Goal: Task Accomplishment & Management: Manage account settings

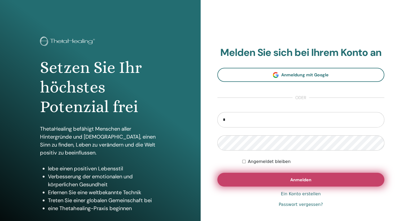
type input "**********"
click at [297, 178] on span "Anmelden" at bounding box center [300, 180] width 21 height 6
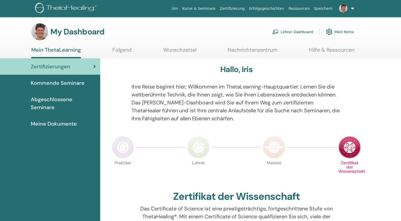
click at [295, 32] on link "Lehrer-Dashboard" at bounding box center [292, 32] width 41 height 12
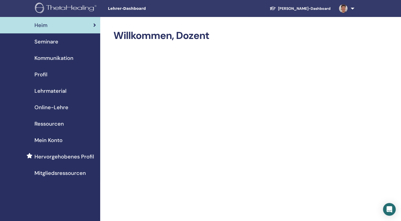
click at [43, 76] on span "Profil" at bounding box center [40, 74] width 13 height 8
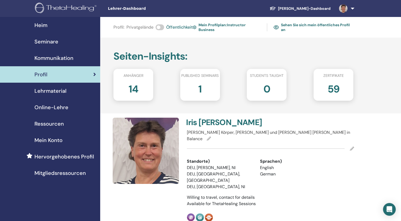
click at [351, 146] on icon at bounding box center [352, 148] width 4 height 4
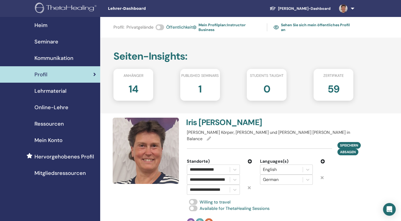
click at [250, 185] on icon at bounding box center [249, 187] width 3 height 4
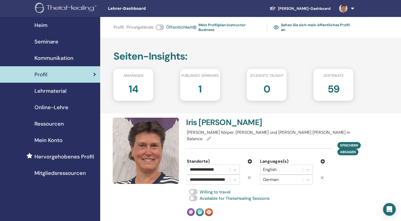
click at [249, 159] on icon at bounding box center [250, 161] width 4 height 4
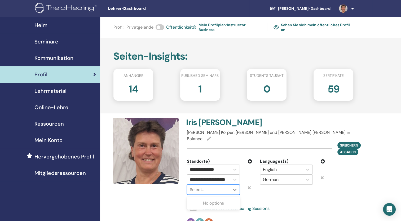
click at [202, 186] on div at bounding box center [208, 189] width 37 height 7
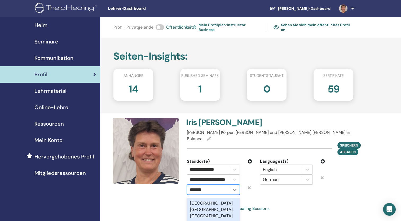
type input "********"
click at [208, 201] on div "Hannover, Niedersachsen, DEU" at bounding box center [213, 209] width 53 height 23
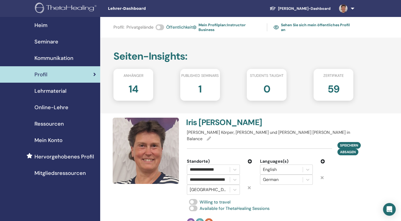
click at [250, 158] on div "Standorte)" at bounding box center [219, 161] width 65 height 6
click at [250, 159] on icon at bounding box center [250, 161] width 4 height 4
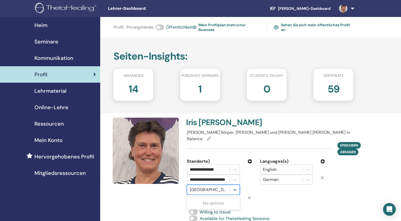
click at [222, 186] on div at bounding box center [208, 189] width 37 height 7
click at [250, 195] on icon at bounding box center [249, 197] width 3 height 4
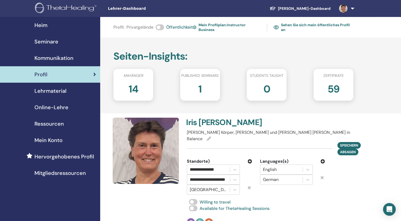
click at [248, 185] on icon at bounding box center [249, 187] width 3 height 4
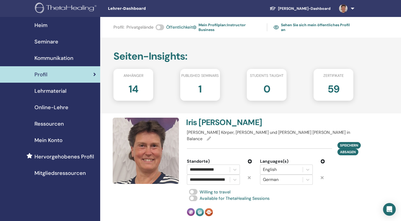
click at [250, 159] on icon at bounding box center [250, 161] width 4 height 4
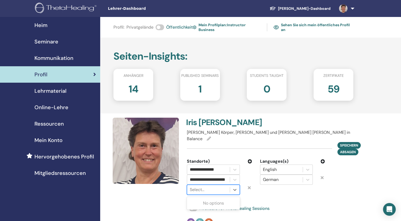
click at [201, 186] on div at bounding box center [208, 189] width 37 height 7
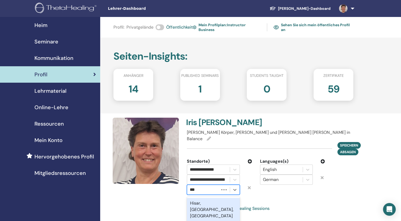
type input "****"
click at [206, 202] on div "Hildesheim, Niedersachsen, DEU" at bounding box center [213, 209] width 53 height 23
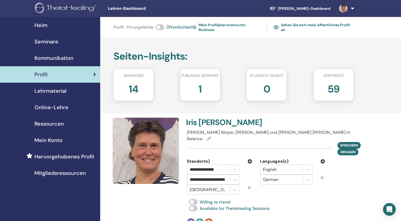
click at [251, 185] on div at bounding box center [250, 190] width 12 height 10
click at [249, 185] on icon at bounding box center [249, 187] width 3 height 4
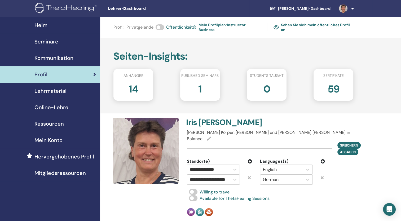
click at [250, 159] on icon at bounding box center [250, 161] width 4 height 4
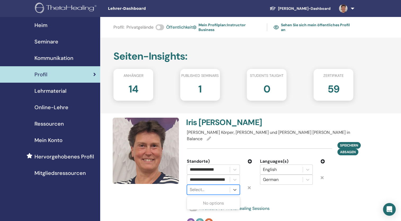
click at [200, 186] on div at bounding box center [208, 189] width 37 height 7
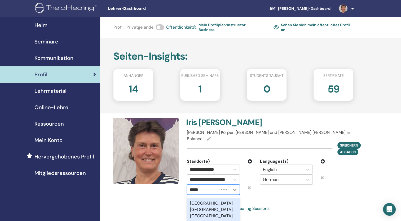
type input "******"
click at [202, 203] on div "Hildesheim, Niedersachsen, DEU" at bounding box center [213, 209] width 53 height 23
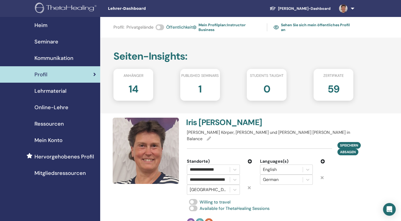
click at [248, 159] on icon at bounding box center [250, 161] width 4 height 4
click at [201, 196] on div at bounding box center [208, 199] width 37 height 7
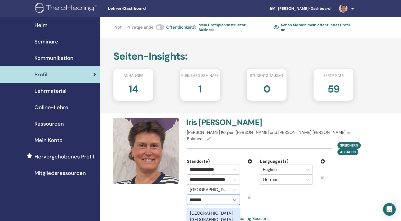
type input "********"
click at [213, 215] on div "Hannover, Niedersachsen, DEU" at bounding box center [213, 219] width 53 height 23
click at [250, 159] on icon at bounding box center [250, 161] width 4 height 4
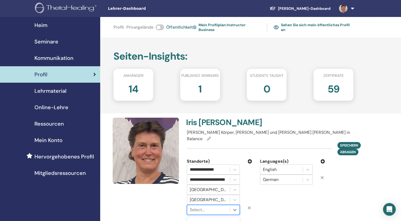
scroll to position [4, 0]
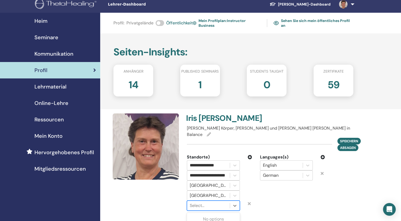
click at [202, 204] on div "**********" at bounding box center [271, 177] width 174 height 129
type input "**"
click at [202, 204] on div "**********" at bounding box center [271, 177] width 174 height 129
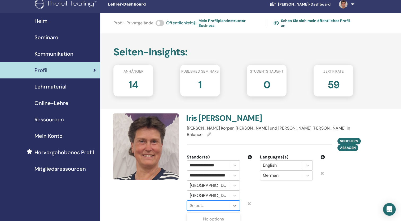
click at [199, 202] on div at bounding box center [208, 205] width 37 height 7
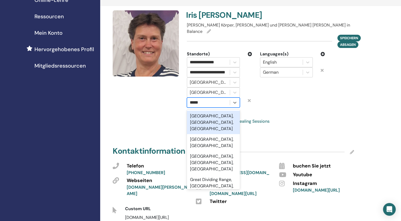
scroll to position [110, 0]
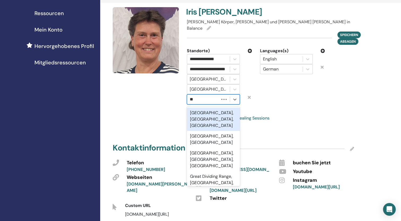
type input "*"
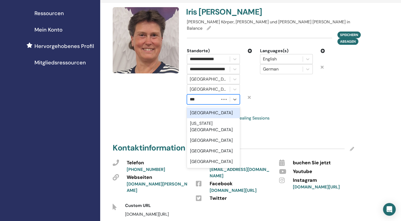
type input "****"
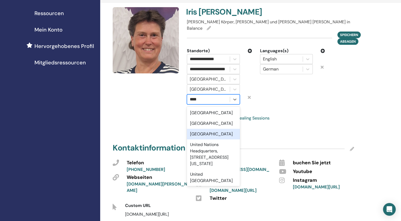
click at [204, 129] on div "United Kingdom" at bounding box center [213, 134] width 53 height 11
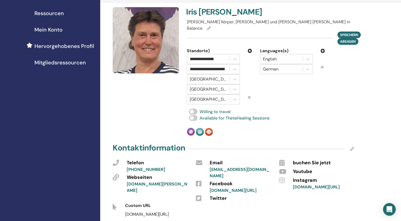
click at [251, 109] on div "Willing to travel" at bounding box center [270, 112] width 167 height 6
click at [250, 49] on icon at bounding box center [250, 51] width 4 height 4
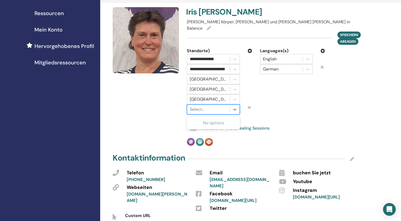
click at [196, 106] on div at bounding box center [208, 109] width 37 height 7
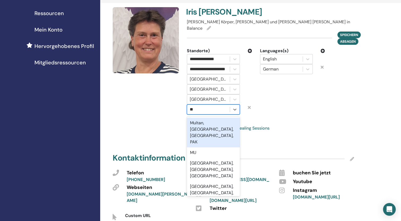
type input "*"
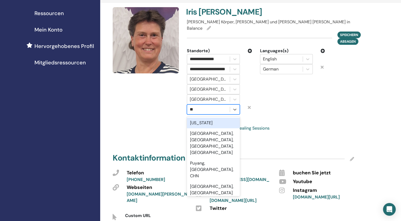
type input "*"
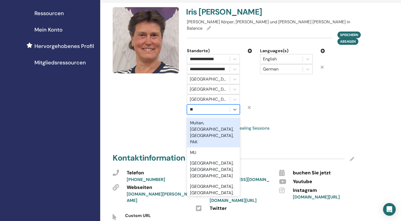
type input "***"
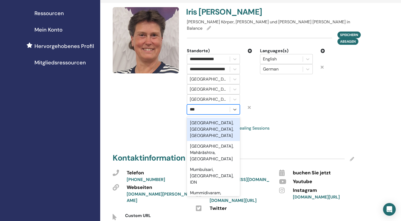
click at [202, 122] on div "Mumbai, Maharashtra, IND" at bounding box center [213, 129] width 53 height 23
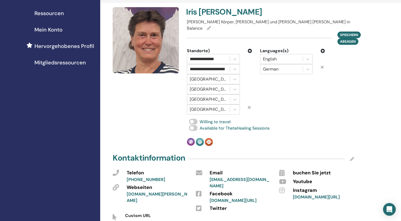
click at [250, 49] on icon at bounding box center [250, 51] width 4 height 4
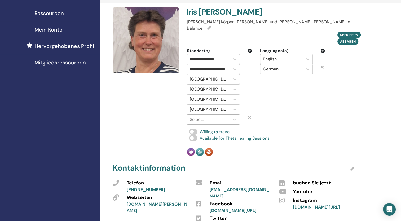
click at [198, 116] on div at bounding box center [208, 119] width 37 height 7
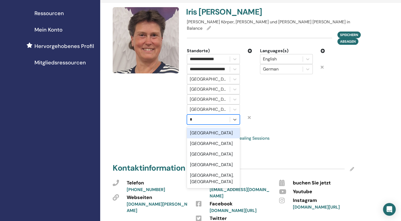
type input "**"
click at [198, 131] on div "Italia" at bounding box center [213, 133] width 53 height 11
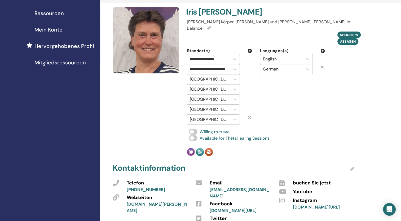
click at [249, 104] on div "Mumbai, Maharashtra, IND" at bounding box center [219, 109] width 73 height 10
click at [203, 116] on div at bounding box center [208, 119] width 37 height 7
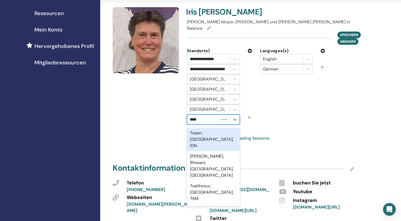
type input "*****"
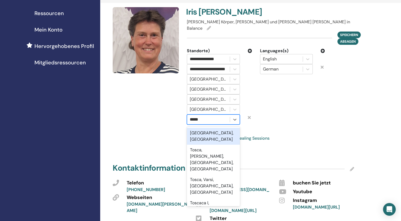
click at [203, 128] on div "Toscana, ITA" at bounding box center [213, 136] width 53 height 17
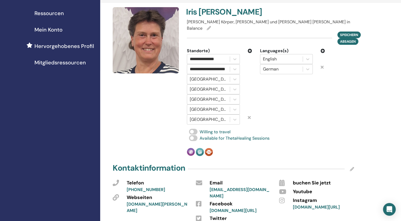
click at [250, 49] on icon at bounding box center [250, 51] width 4 height 4
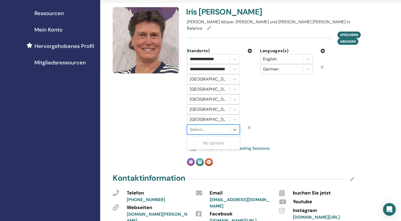
click at [203, 126] on div at bounding box center [208, 129] width 37 height 7
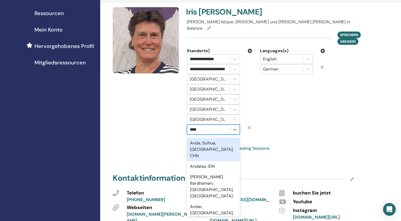
type input "*****"
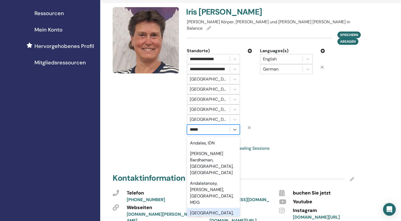
click at [199, 208] on div "Andalucía, ESP" at bounding box center [213, 216] width 53 height 17
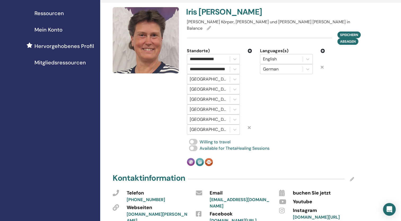
click at [323, 147] on div "**********" at bounding box center [271, 86] width 174 height 159
click at [195, 75] on div at bounding box center [208, 78] width 37 height 7
click at [296, 90] on div "Languages(s) English German" at bounding box center [292, 91] width 73 height 87
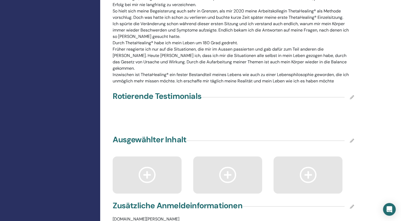
scroll to position [785, 0]
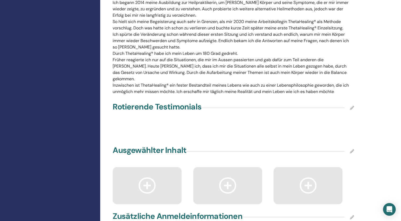
click at [352, 106] on icon at bounding box center [352, 108] width 4 height 4
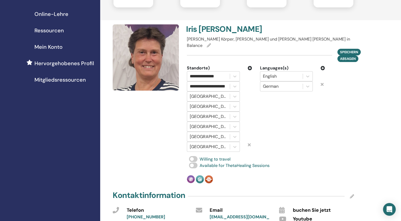
scroll to position [88, 0]
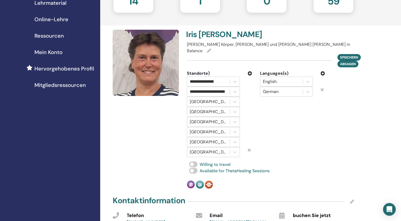
click at [250, 71] on icon at bounding box center [250, 73] width 4 height 4
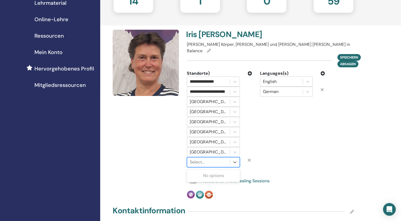
click at [204, 158] on div at bounding box center [208, 161] width 37 height 7
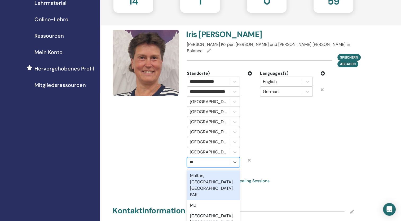
type input "***"
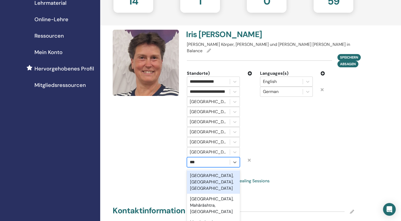
click at [210, 176] on div "Mumbai, Maharashtra, IND" at bounding box center [213, 181] width 53 height 23
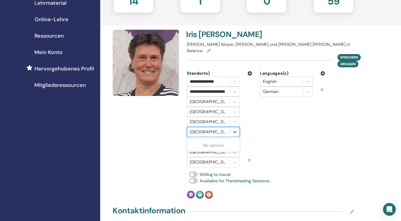
click at [238, 127] on div at bounding box center [235, 132] width 10 height 10
click at [236, 129] on icon at bounding box center [234, 131] width 5 height 5
click at [220, 128] on div at bounding box center [208, 131] width 37 height 7
click at [198, 140] on div "No options" at bounding box center [213, 145] width 53 height 11
click at [243, 140] on div "Toscana, ITA" at bounding box center [213, 142] width 61 height 10
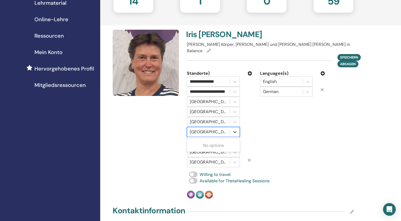
click at [235, 129] on icon at bounding box center [234, 131] width 5 height 5
click at [270, 98] on div "Languages(s) English German" at bounding box center [292, 118] width 73 height 97
click at [284, 154] on div "Languages(s) English German" at bounding box center [292, 118] width 73 height 97
click at [250, 127] on div "Mumbai, Maharashtra, IND" at bounding box center [219, 132] width 73 height 10
click at [249, 117] on div "United Kingdom" at bounding box center [219, 122] width 73 height 10
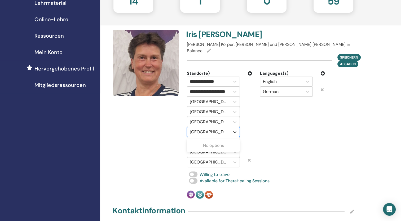
click at [239, 127] on div at bounding box center [235, 132] width 10 height 10
click at [246, 127] on div "Use Up and Down to choose options, press Enter to select the currently focused …" at bounding box center [219, 132] width 73 height 10
click at [252, 147] on div "Andalucía, ESP" at bounding box center [219, 152] width 73 height 10
click at [245, 149] on div "Andalucía, ESP" at bounding box center [219, 152] width 73 height 10
click at [249, 158] on icon at bounding box center [249, 160] width 3 height 4
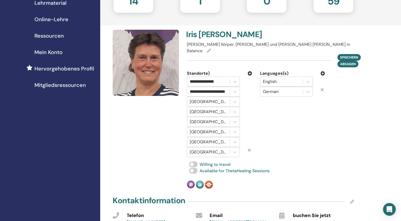
click at [247, 127] on div "Mumbai, Maharashtra, IND" at bounding box center [219, 132] width 73 height 10
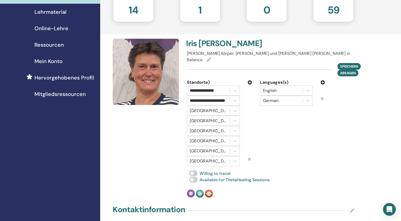
scroll to position [77, 0]
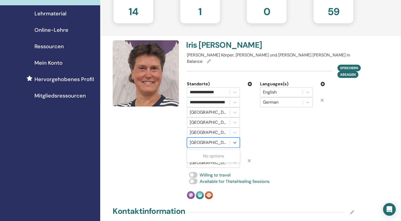
click at [218, 139] on div at bounding box center [208, 142] width 37 height 7
drag, startPoint x: 234, startPoint y: 136, endPoint x: 225, endPoint y: 164, distance: 28.6
click at [225, 164] on div "**********" at bounding box center [271, 119] width 174 height 159
click at [208, 139] on div at bounding box center [208, 142] width 37 height 7
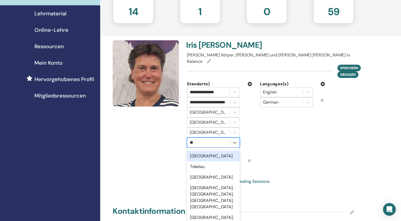
type input "***"
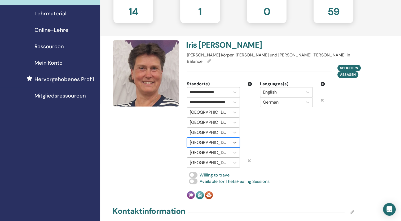
click at [214, 149] on div at bounding box center [208, 152] width 37 height 7
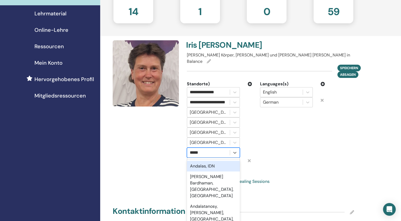
type input "******"
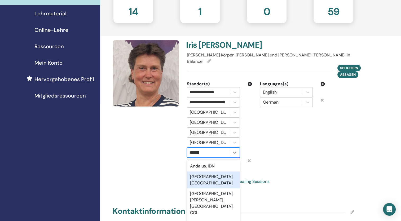
click at [208, 171] on div "Andalucía, ESP" at bounding box center [213, 179] width 53 height 17
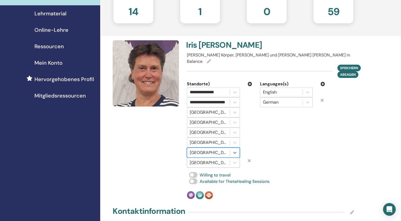
click at [223, 159] on div at bounding box center [208, 162] width 37 height 7
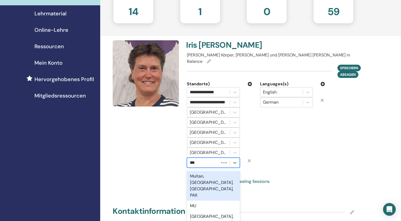
type input "****"
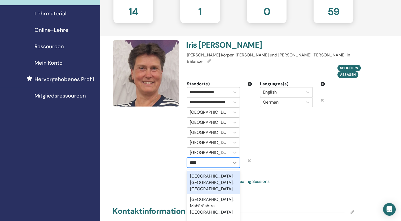
click at [216, 175] on div "Mumbai, Maharashtra, IND" at bounding box center [213, 182] width 53 height 23
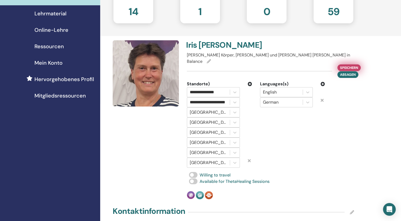
click at [341, 65] on span "Speichern" at bounding box center [349, 68] width 18 height 6
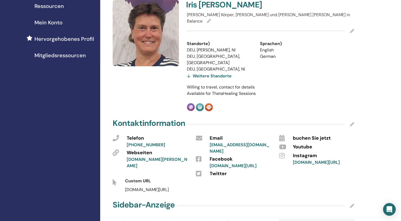
scroll to position [120, 0]
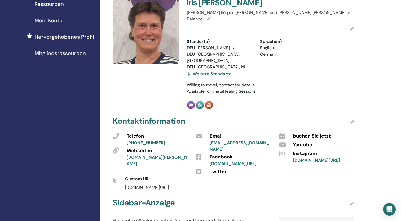
click at [188, 70] on div "Weitere Standorte" at bounding box center [209, 73] width 45 height 7
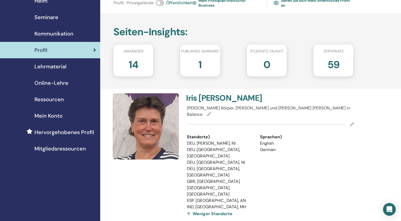
scroll to position [0, 0]
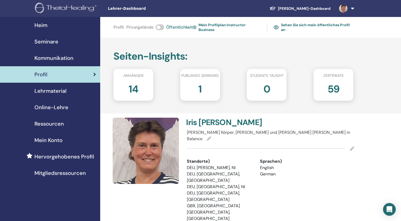
click at [42, 27] on span "Heim" at bounding box center [40, 25] width 13 height 8
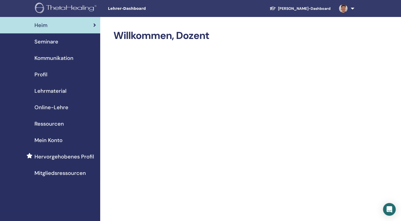
click at [311, 7] on link "Schüler-Dashboard" at bounding box center [299, 9] width 69 height 10
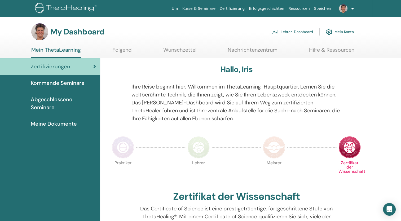
click at [124, 49] on link "Folgend" at bounding box center [121, 52] width 19 height 10
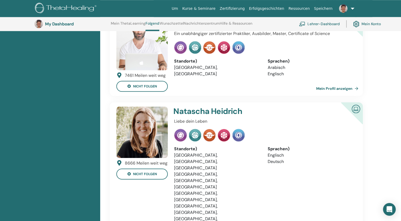
scroll to position [576, 0]
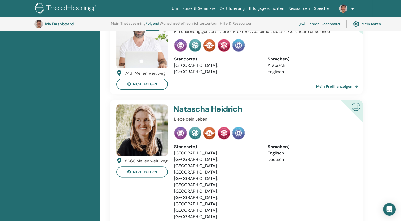
click at [316, 25] on link "Lehrer-Dashboard" at bounding box center [319, 24] width 41 height 12
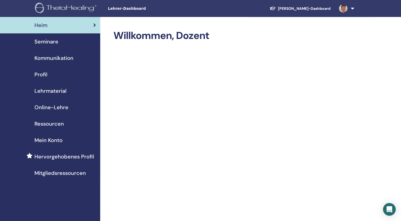
click at [43, 78] on span "Profil" at bounding box center [40, 74] width 13 height 8
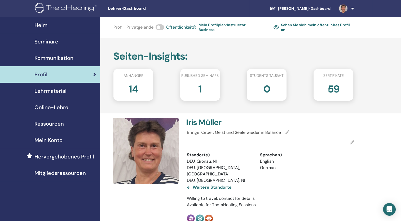
click at [188, 184] on div "Weitere Standorte" at bounding box center [209, 187] width 45 height 7
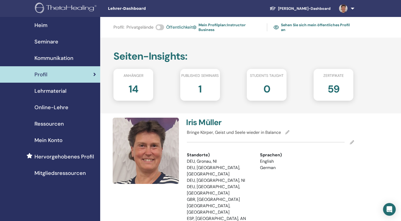
click at [352, 144] on icon at bounding box center [352, 142] width 4 height 4
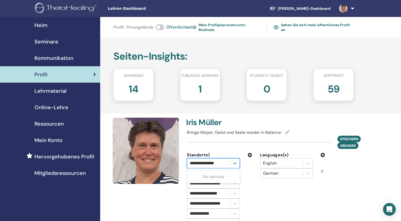
click at [222, 163] on div "**********" at bounding box center [208, 162] width 37 height 7
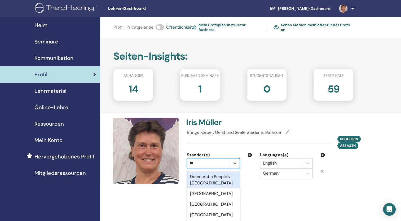
type input "*"
type input "**********"
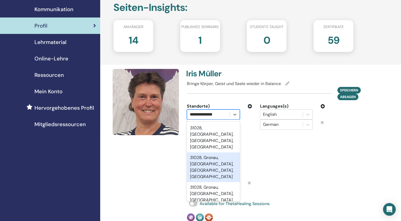
scroll to position [53, 0]
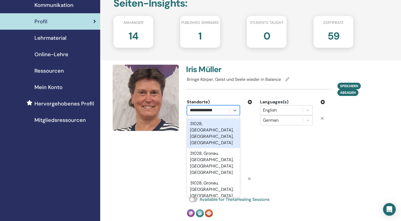
click at [203, 131] on div "31028, Gronau, Lower Saxony, DEU" at bounding box center [213, 133] width 53 height 30
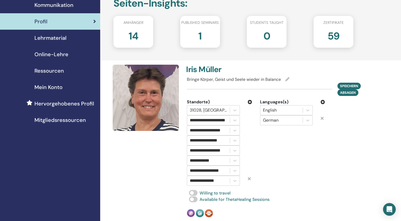
click at [275, 140] on div "Languages(s) English German" at bounding box center [292, 142] width 73 height 87
click at [192, 109] on div at bounding box center [208, 109] width 37 height 7
click at [265, 179] on div "Languages(s) English German" at bounding box center [292, 142] width 73 height 87
click at [190, 119] on input "**********" at bounding box center [204, 120] width 46 height 6
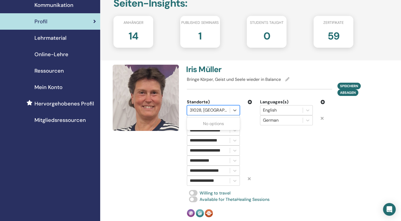
scroll to position [0, 0]
click at [206, 113] on div at bounding box center [208, 109] width 37 height 7
click at [289, 152] on div "Languages(s) English German" at bounding box center [292, 142] width 73 height 87
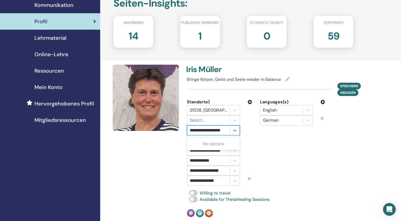
click at [196, 130] on input "**********" at bounding box center [209, 130] width 38 height 6
type input "**********"
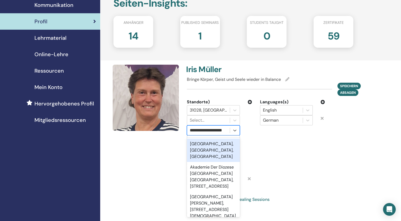
click at [202, 147] on div "Hildesheim, Niedersachsen, DEU" at bounding box center [213, 150] width 53 height 23
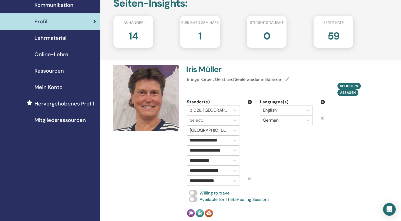
click at [251, 127] on div "Hildesheim, Niedersachsen, DEU" at bounding box center [219, 130] width 73 height 10
click at [344, 85] on span "Speichern" at bounding box center [349, 86] width 18 height 6
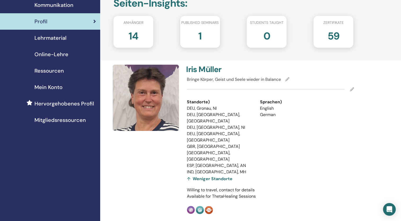
click at [352, 88] on icon at bounding box center [352, 89] width 4 height 4
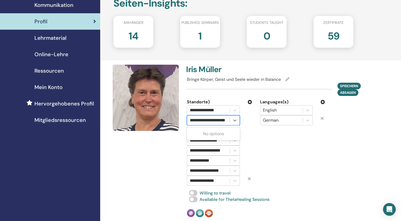
scroll to position [0, 9]
click at [202, 121] on input "**********" at bounding box center [204, 120] width 46 height 6
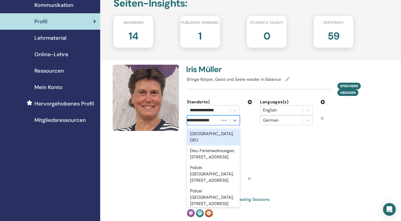
scroll to position [0, 0]
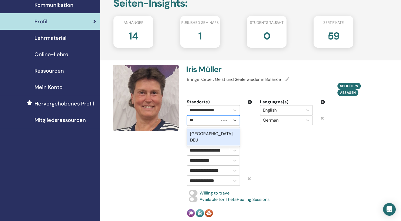
type input "*"
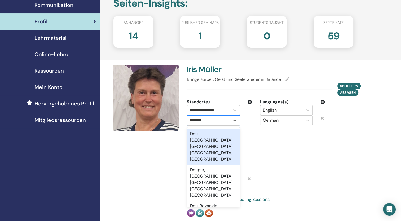
type input "********"
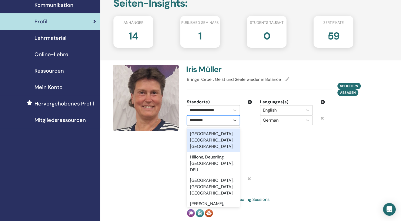
click at [199, 140] on div "Hildesheim, Niedersachsen, DEU" at bounding box center [213, 139] width 53 height 23
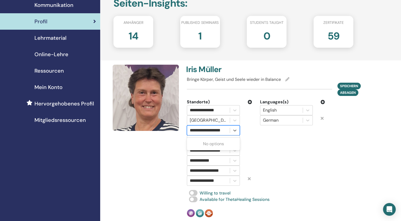
click at [192, 129] on input "**********" at bounding box center [209, 130] width 38 height 6
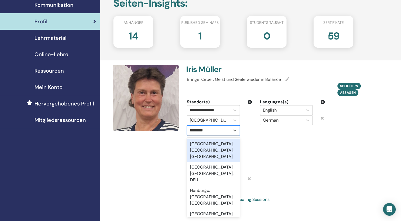
type input "*********"
click at [197, 150] on div "Hannover, Niedersachsen, DEU" at bounding box center [213, 150] width 53 height 23
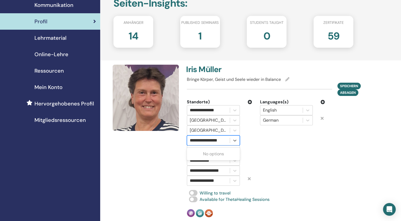
click at [200, 139] on input "**********" at bounding box center [207, 140] width 35 height 6
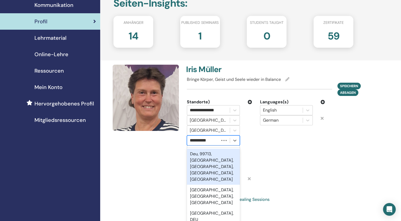
type input "**********"
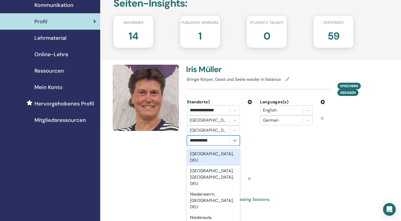
click at [204, 156] on div "Niedersachsen, DEU" at bounding box center [213, 157] width 53 height 17
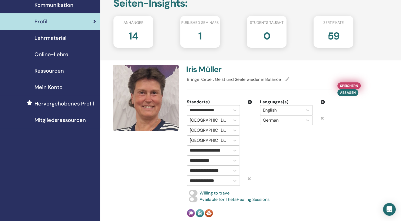
click at [351, 84] on span "Speichern" at bounding box center [349, 86] width 18 height 6
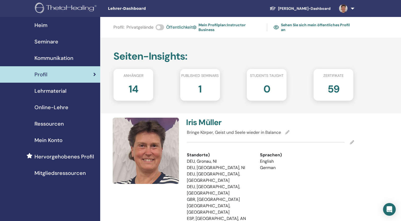
click at [288, 28] on link "Sehen Sie sich mein öffentliches Profil an" at bounding box center [313, 27] width 80 height 12
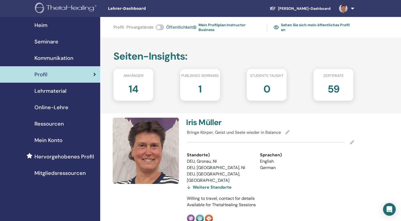
click at [194, 27] on img at bounding box center [195, 27] width 4 height 5
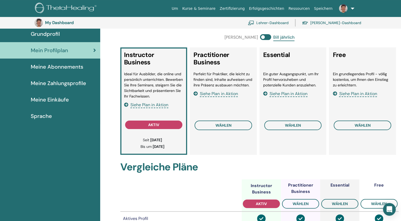
scroll to position [39, 0]
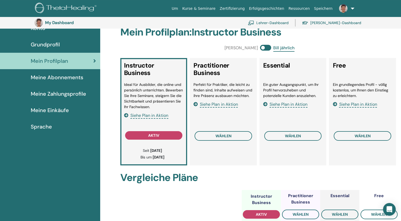
click at [285, 23] on link "Lehrer-Dashboard" at bounding box center [268, 23] width 41 height 12
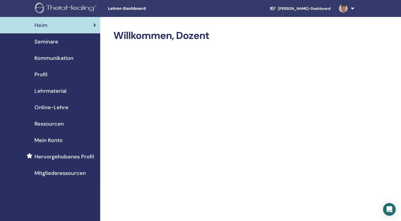
click at [300, 9] on link "[PERSON_NAME]-Dashboard" at bounding box center [299, 9] width 69 height 10
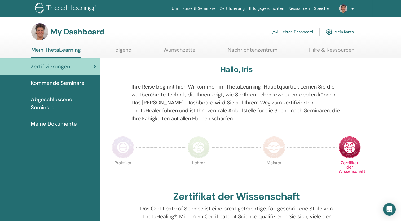
click at [124, 48] on link "Folgend" at bounding box center [121, 52] width 19 height 10
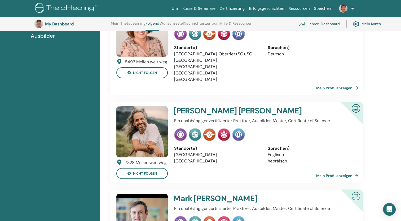
scroll to position [88, 0]
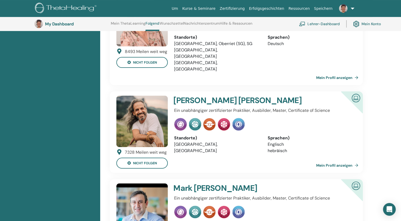
click at [335, 160] on link "Mein Profil anzeigen" at bounding box center [338, 165] width 44 height 11
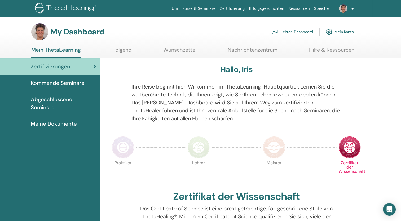
click at [121, 51] on link "Folgend" at bounding box center [121, 52] width 19 height 10
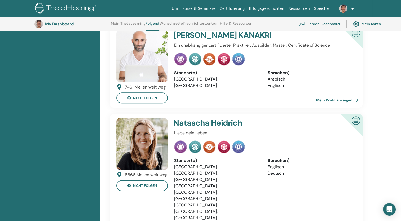
scroll to position [580, 0]
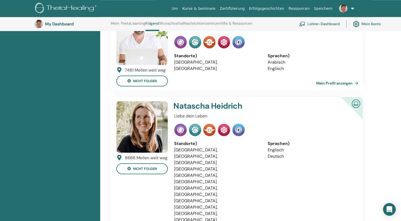
scroll to position [580, 0]
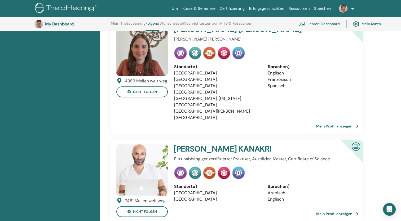
scroll to position [434, 0]
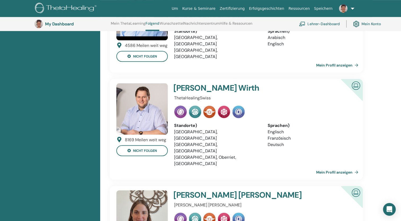
scroll to position [279, 0]
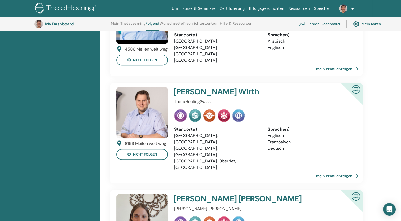
click at [334, 171] on link "Mein Profil anzeigen" at bounding box center [338, 176] width 44 height 11
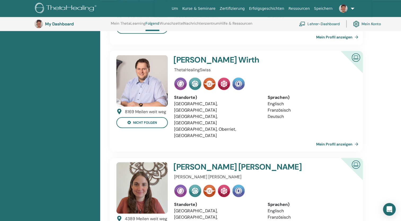
scroll to position [332, 0]
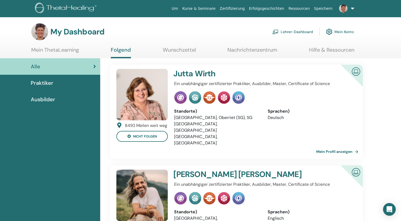
click at [211, 11] on link "Kurse & Seminare" at bounding box center [198, 9] width 37 height 10
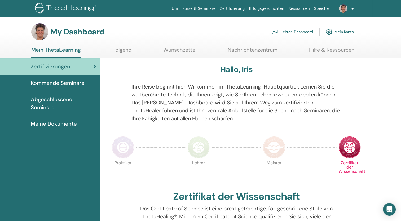
click at [123, 52] on link "Folgend" at bounding box center [121, 52] width 19 height 10
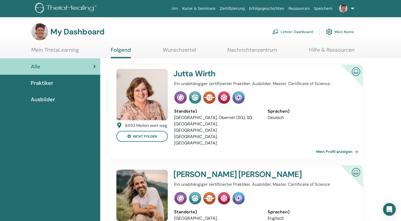
click at [48, 99] on span "Ausbilder" at bounding box center [43, 99] width 24 height 8
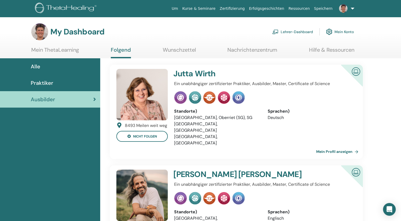
click at [217, 8] on link "Kurse & Seminare" at bounding box center [198, 9] width 37 height 10
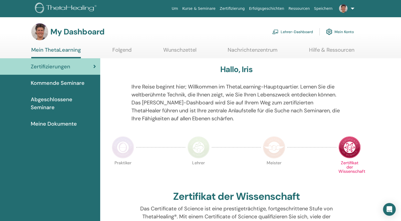
click at [288, 30] on link "Lehrer-Dashboard" at bounding box center [292, 32] width 41 height 12
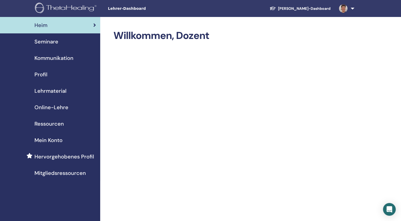
click at [57, 107] on span "Online-Lehre" at bounding box center [51, 107] width 34 height 8
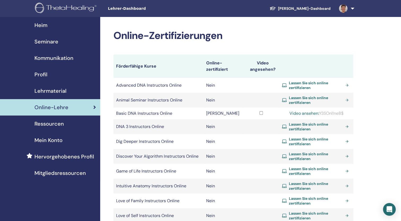
click at [292, 84] on span "Lassen Sie sich online zertifizieren" at bounding box center [316, 86] width 54 height 10
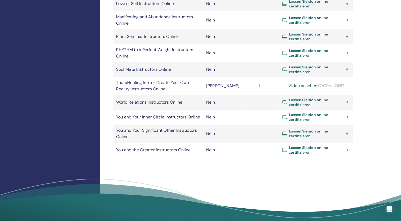
scroll to position [240, 0]
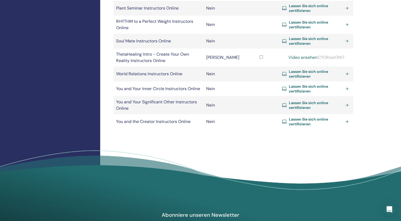
click at [131, 128] on td "You and the Creator Instructors Online" at bounding box center [158, 121] width 90 height 15
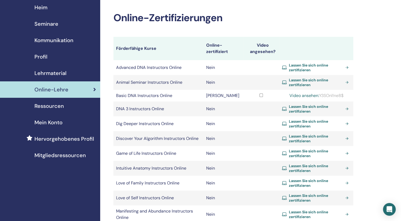
scroll to position [7, 0]
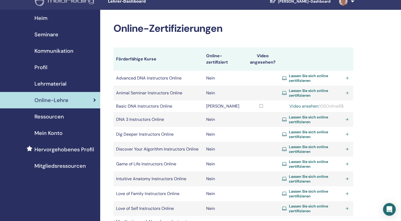
click at [224, 192] on td "Nein" at bounding box center [222, 193] width 39 height 15
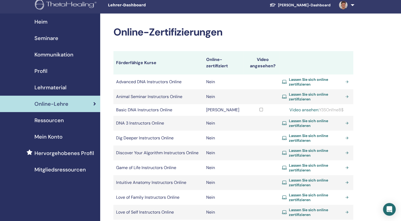
scroll to position [0, 0]
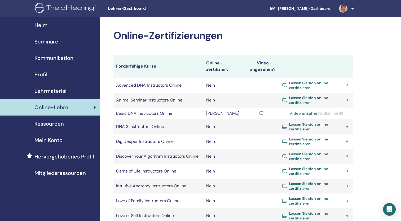
click at [352, 11] on link at bounding box center [346, 8] width 22 height 17
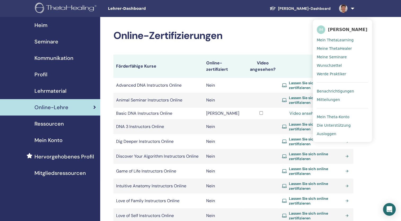
click at [329, 136] on link "Ausloggen" at bounding box center [342, 134] width 51 height 8
